Goal: Task Accomplishment & Management: Use online tool/utility

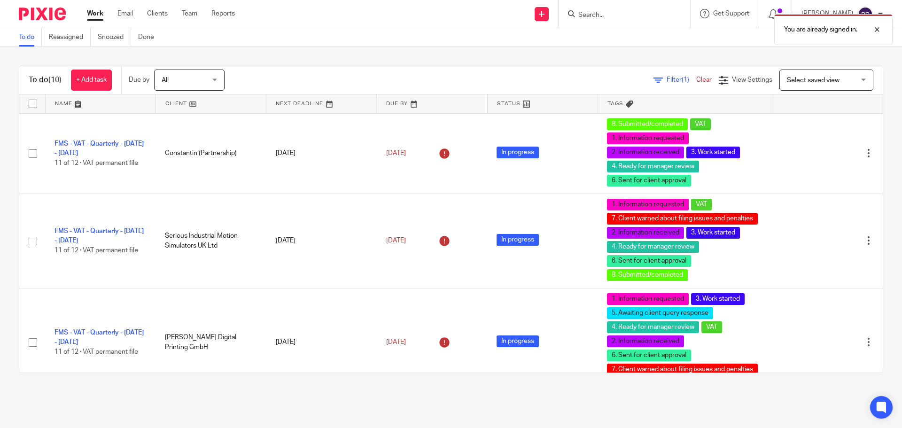
click at [616, 13] on div "You are already signed in." at bounding box center [672, 27] width 442 height 36
click at [603, 8] on form at bounding box center [628, 14] width 100 height 12
click at [876, 26] on div at bounding box center [870, 29] width 25 height 11
click at [628, 14] on div "You are already signed in." at bounding box center [672, 27] width 442 height 36
click at [618, 16] on input "Search" at bounding box center [620, 15] width 85 height 8
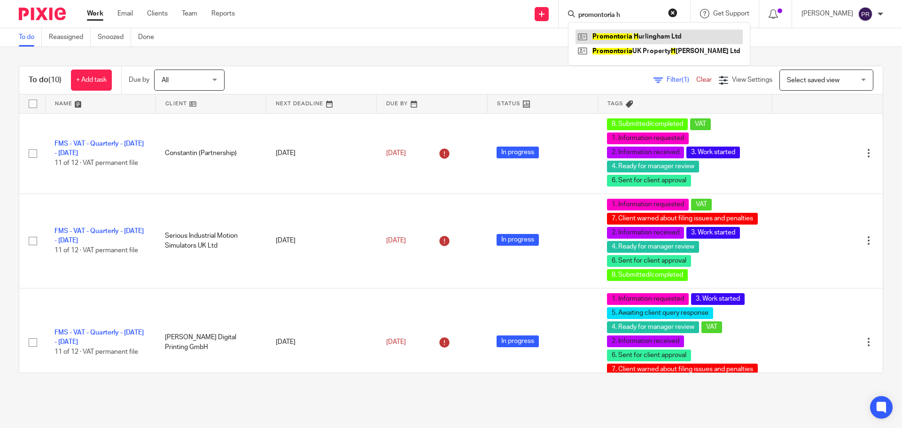
type input "promontoria h"
click at [656, 37] on link at bounding box center [659, 37] width 167 height 14
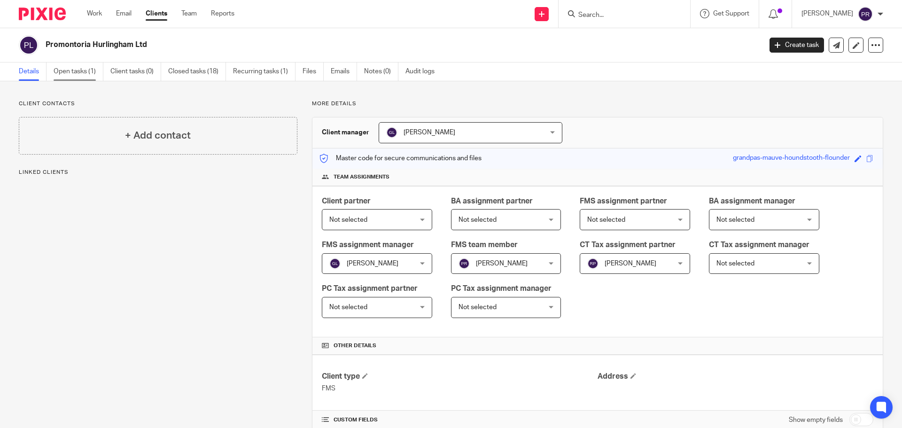
click at [86, 70] on link "Open tasks (1)" at bounding box center [79, 72] width 50 height 18
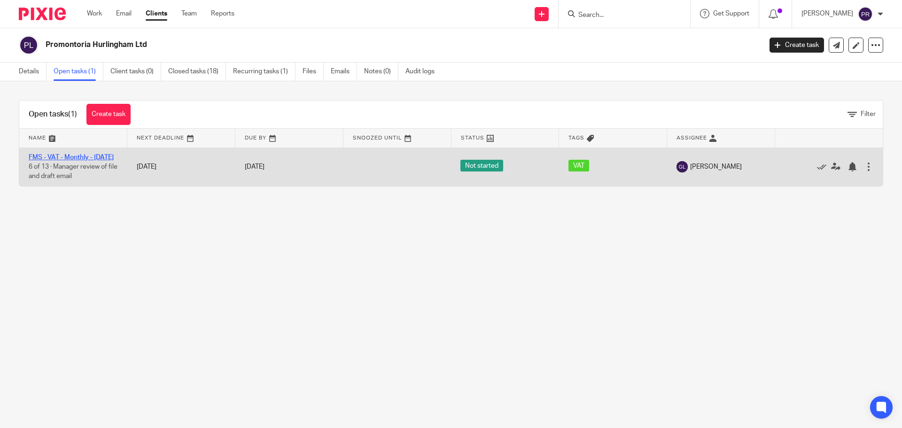
click at [60, 155] on link "FMS - VAT - Monthly - [DATE]" at bounding box center [71, 157] width 85 height 7
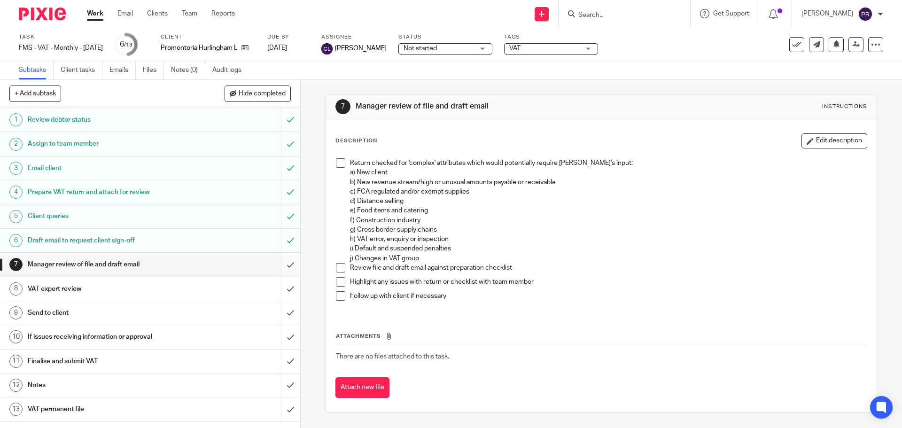
click at [276, 265] on input "submit" at bounding box center [150, 264] width 300 height 23
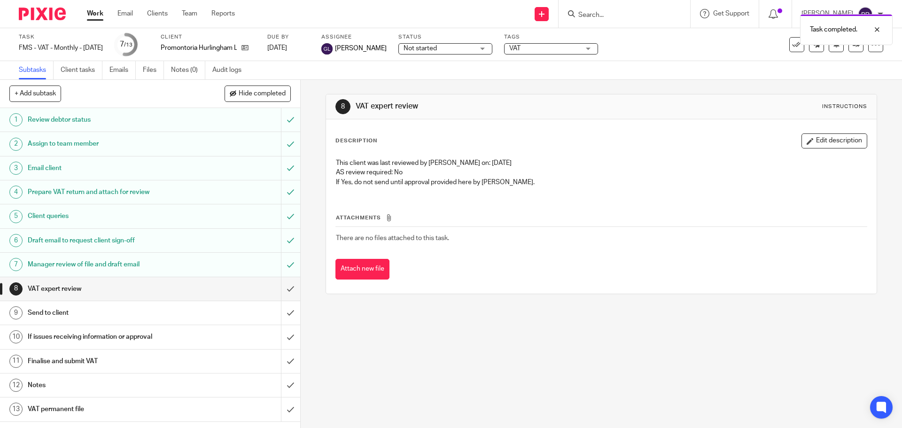
click at [117, 264] on h1 "Manager review of file and draft email" at bounding box center [109, 265] width 163 height 14
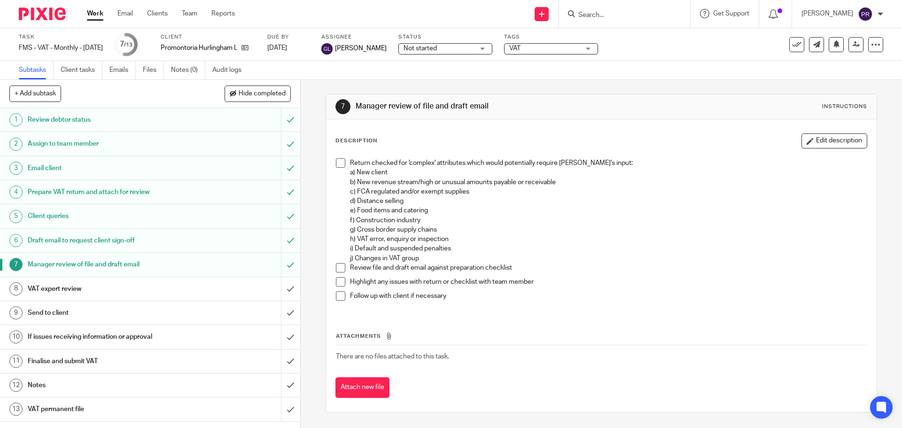
click at [341, 162] on span at bounding box center [340, 162] width 9 height 9
click at [338, 268] on span at bounding box center [340, 267] width 9 height 9
click at [99, 295] on h1 "VAT expert review" at bounding box center [109, 289] width 163 height 14
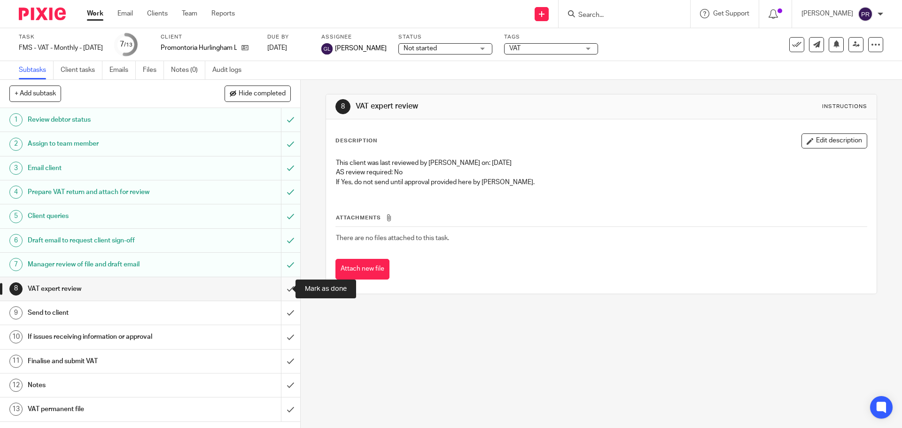
click at [281, 286] on input "submit" at bounding box center [150, 288] width 300 height 23
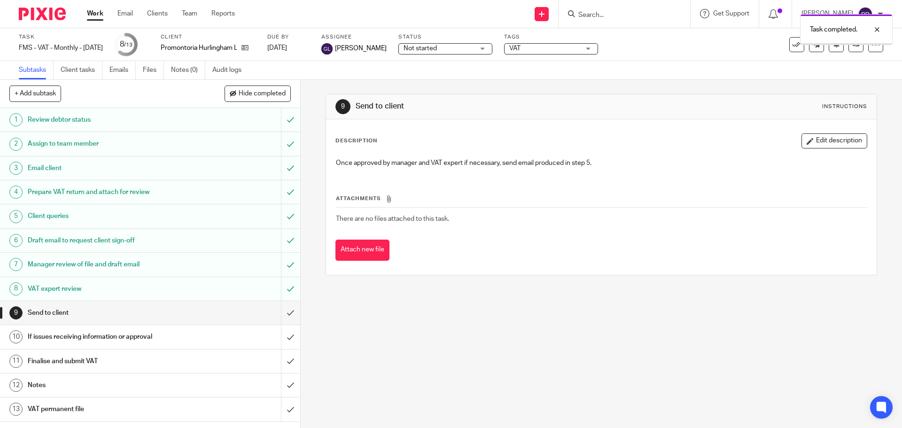
click at [162, 307] on h1 "Send to client" at bounding box center [109, 313] width 163 height 14
click at [284, 313] on input "submit" at bounding box center [150, 312] width 300 height 23
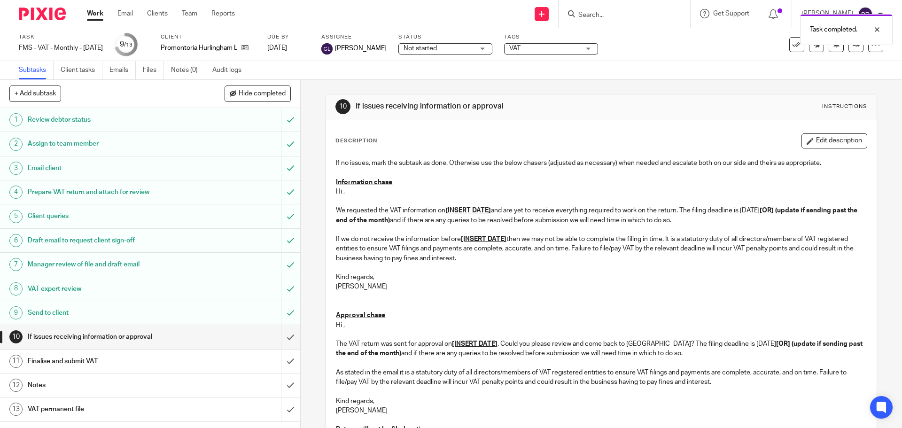
click at [555, 42] on div "Task completed." at bounding box center [672, 27] width 442 height 36
click at [551, 46] on span "VAT" at bounding box center [544, 49] width 70 height 10
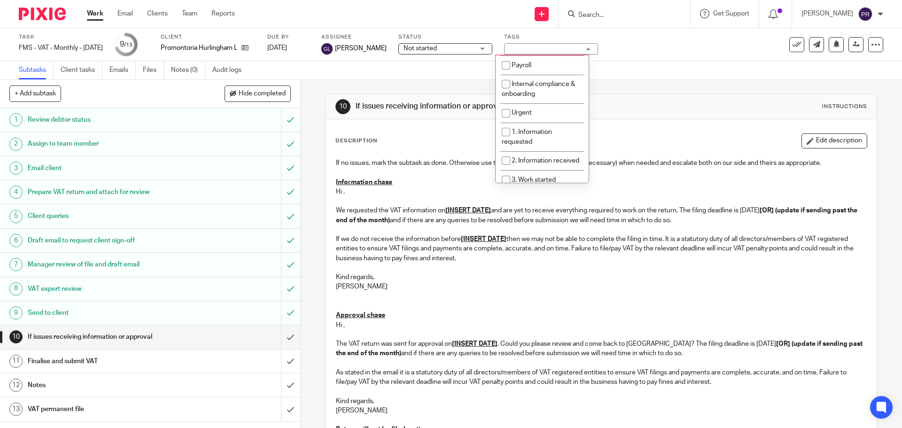
scroll to position [141, 0]
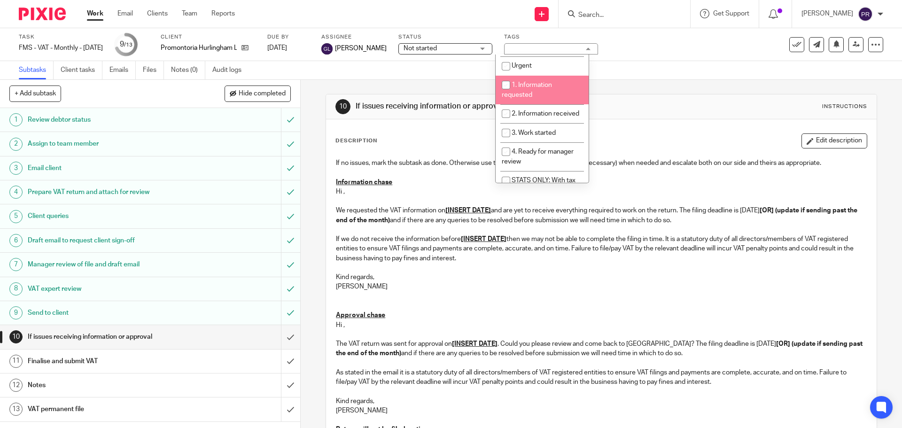
click at [542, 88] on li "1. Information requested" at bounding box center [542, 90] width 93 height 29
checkbox input "true"
click at [539, 120] on li "2. Information received" at bounding box center [542, 113] width 93 height 19
checkbox input "true"
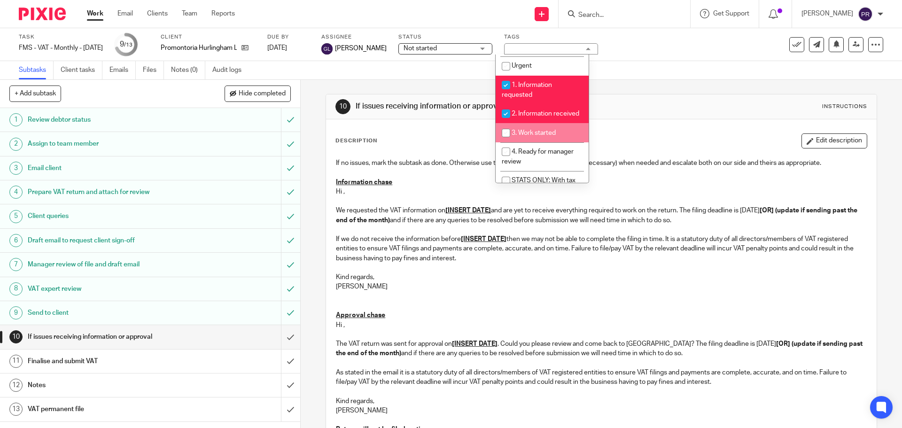
click at [537, 136] on span "3. Work started" at bounding box center [534, 133] width 44 height 7
checkbox input "true"
click at [538, 161] on span "4. Ready for manager review" at bounding box center [538, 156] width 72 height 16
checkbox input "true"
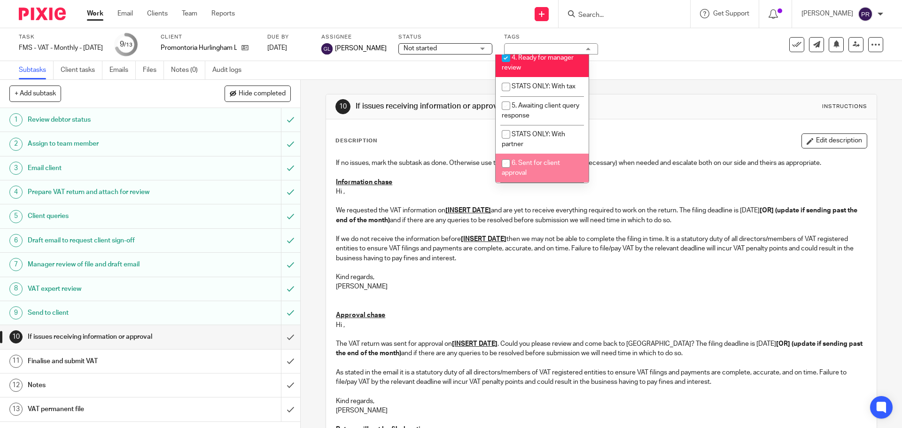
scroll to position [282, 0]
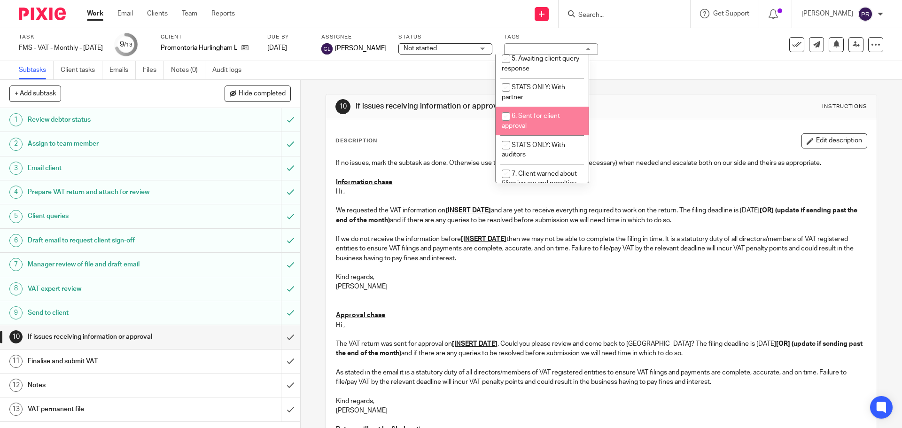
click at [554, 130] on li "6. Sent for client approval" at bounding box center [542, 121] width 93 height 29
checkbox input "true"
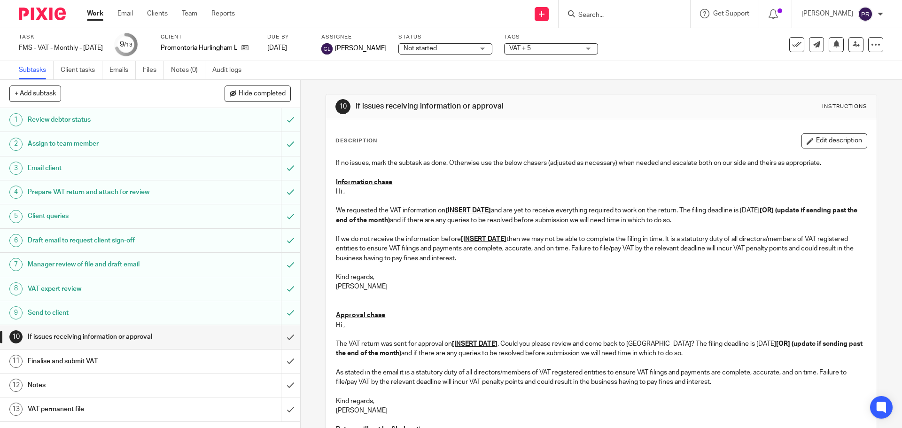
click at [665, 60] on div "Task FMS - VAT - Monthly - [DATE] Save FMS - VAT - Monthly - [DATE] 9 /13 Clien…" at bounding box center [451, 44] width 902 height 33
